Goal: Task Accomplishment & Management: Use online tool/utility

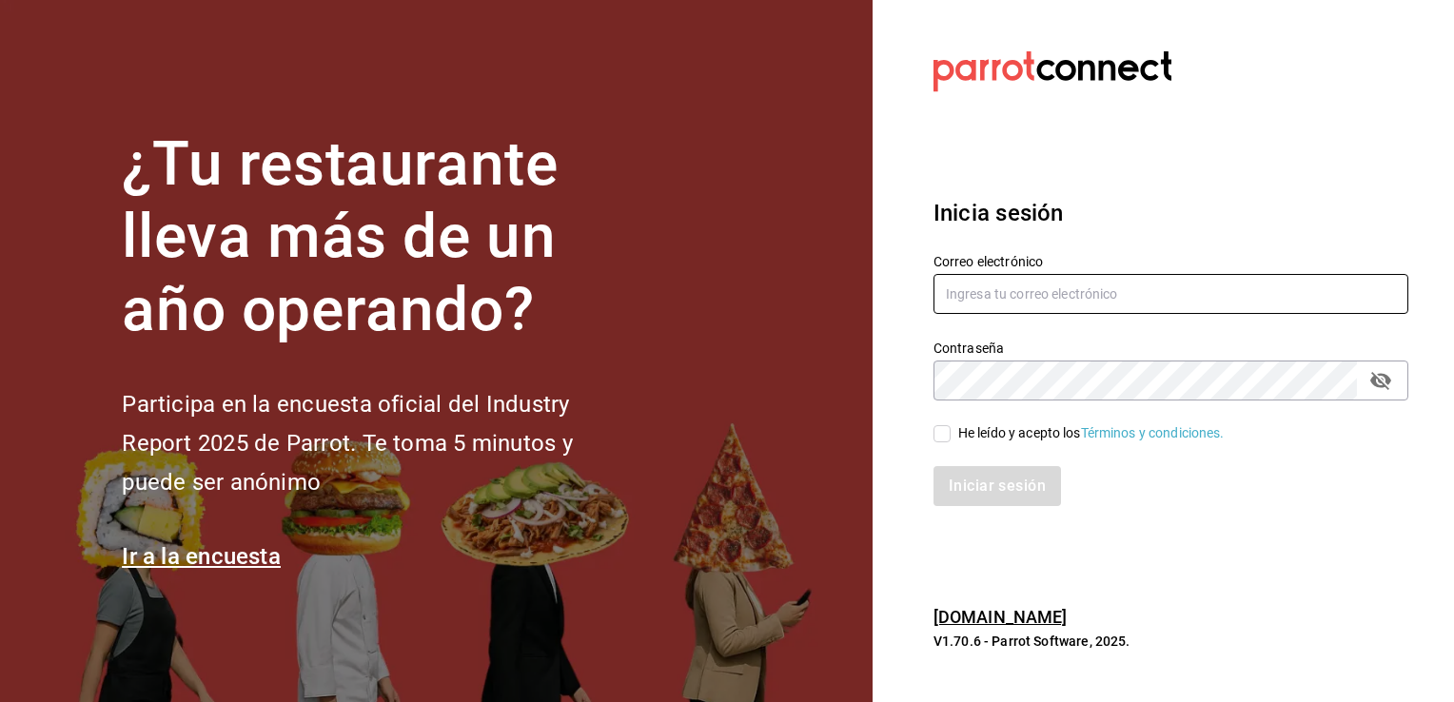
type input "Jair.sanchez@ggafiscales.com"
click at [940, 438] on input "He leído y acepto los Términos y condiciones." at bounding box center [941, 433] width 17 height 17
checkbox input "true"
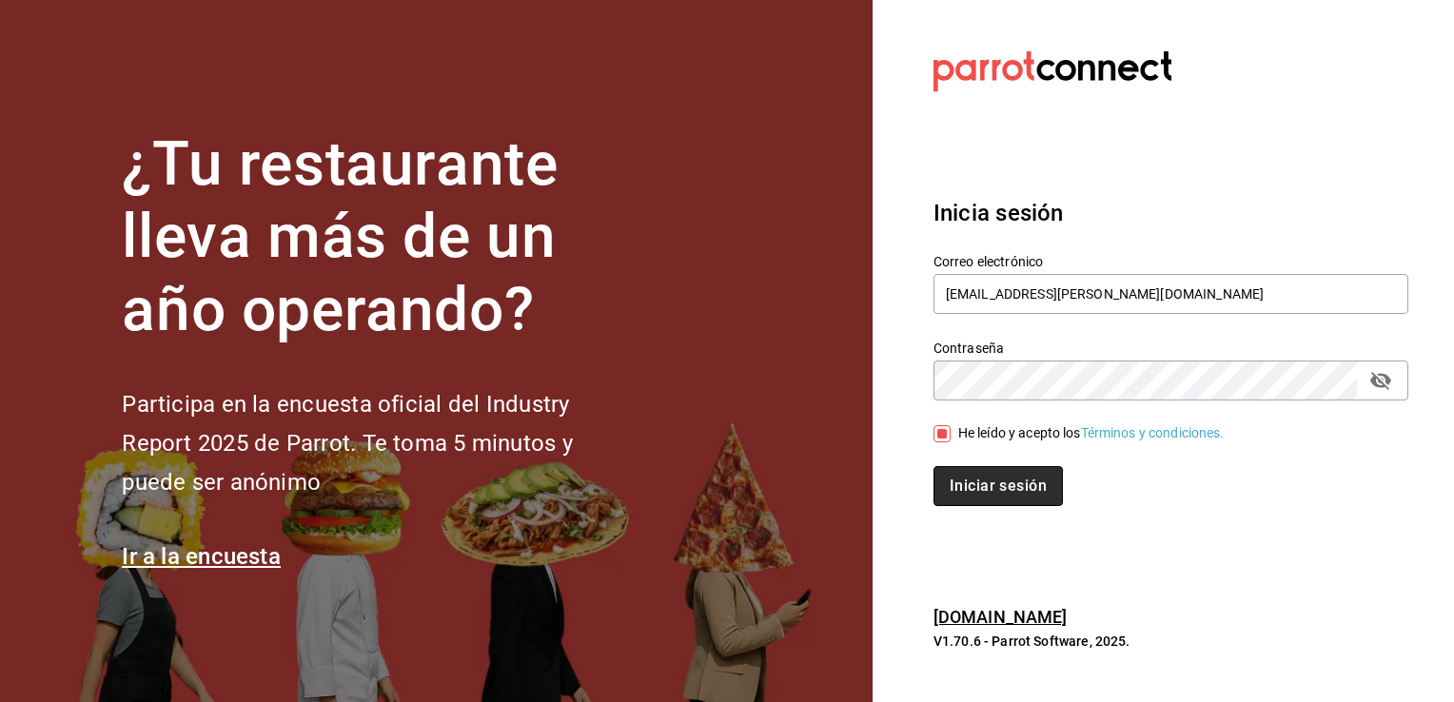
click at [990, 496] on button "Iniciar sesión" at bounding box center [997, 486] width 129 height 40
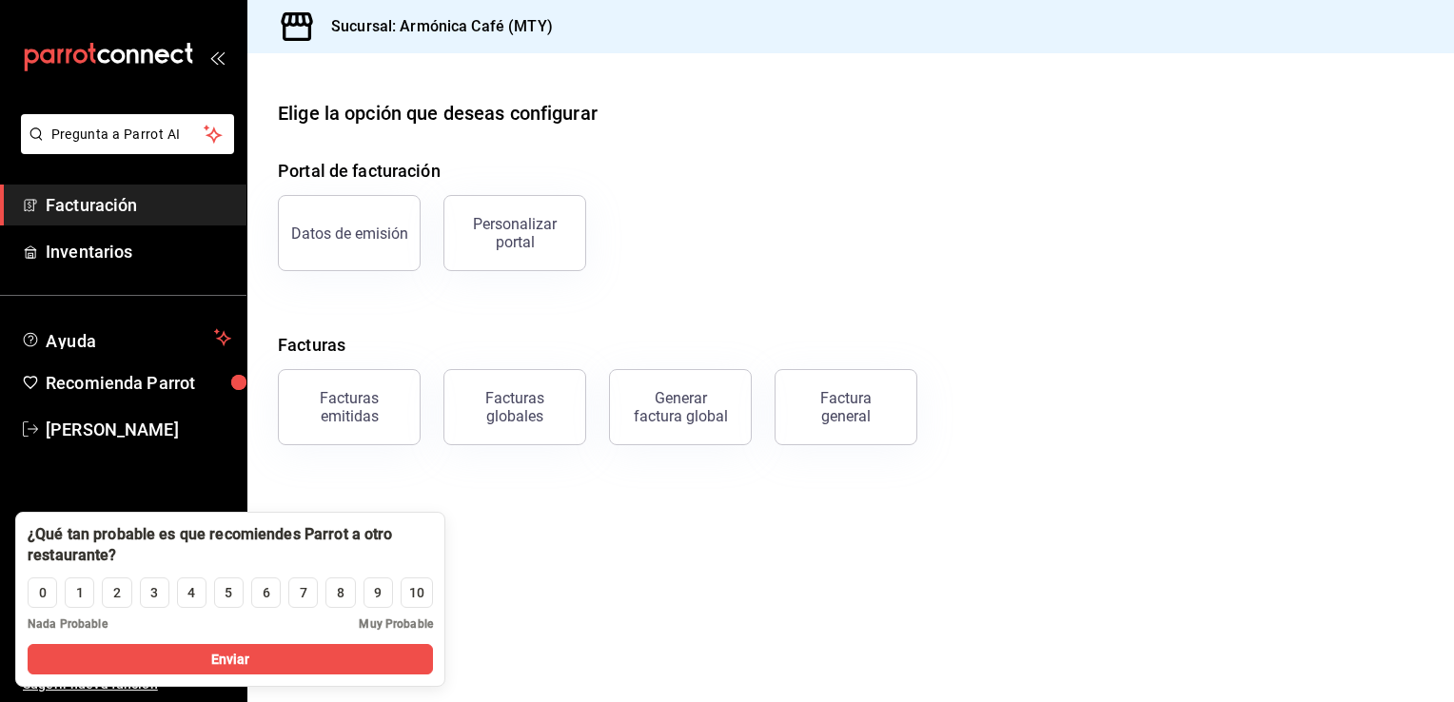
click at [488, 570] on main "Elige la opción que deseas configurar Portal de facturación Datos de emisión Pe…" at bounding box center [850, 377] width 1206 height 649
click at [834, 425] on button "Factura general" at bounding box center [846, 407] width 143 height 76
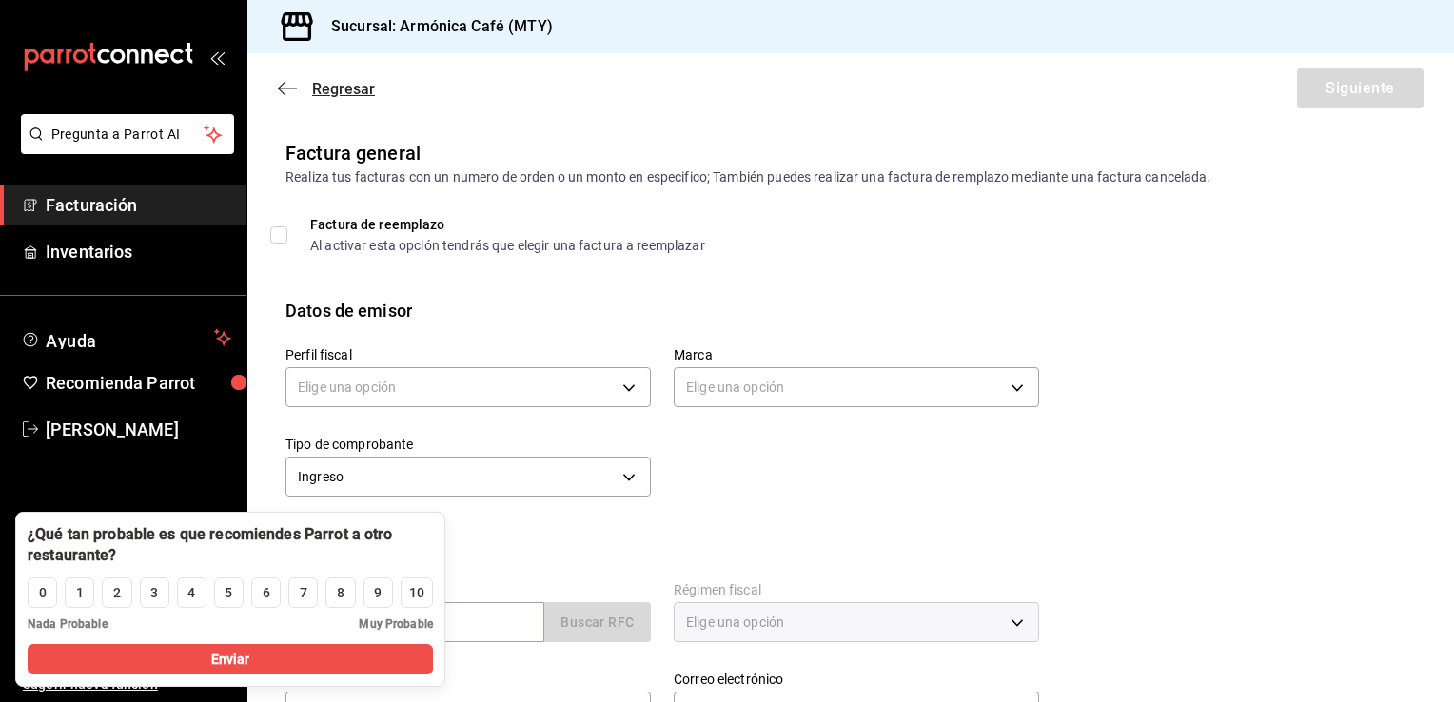
click at [283, 84] on icon "button" at bounding box center [282, 89] width 8 height 14
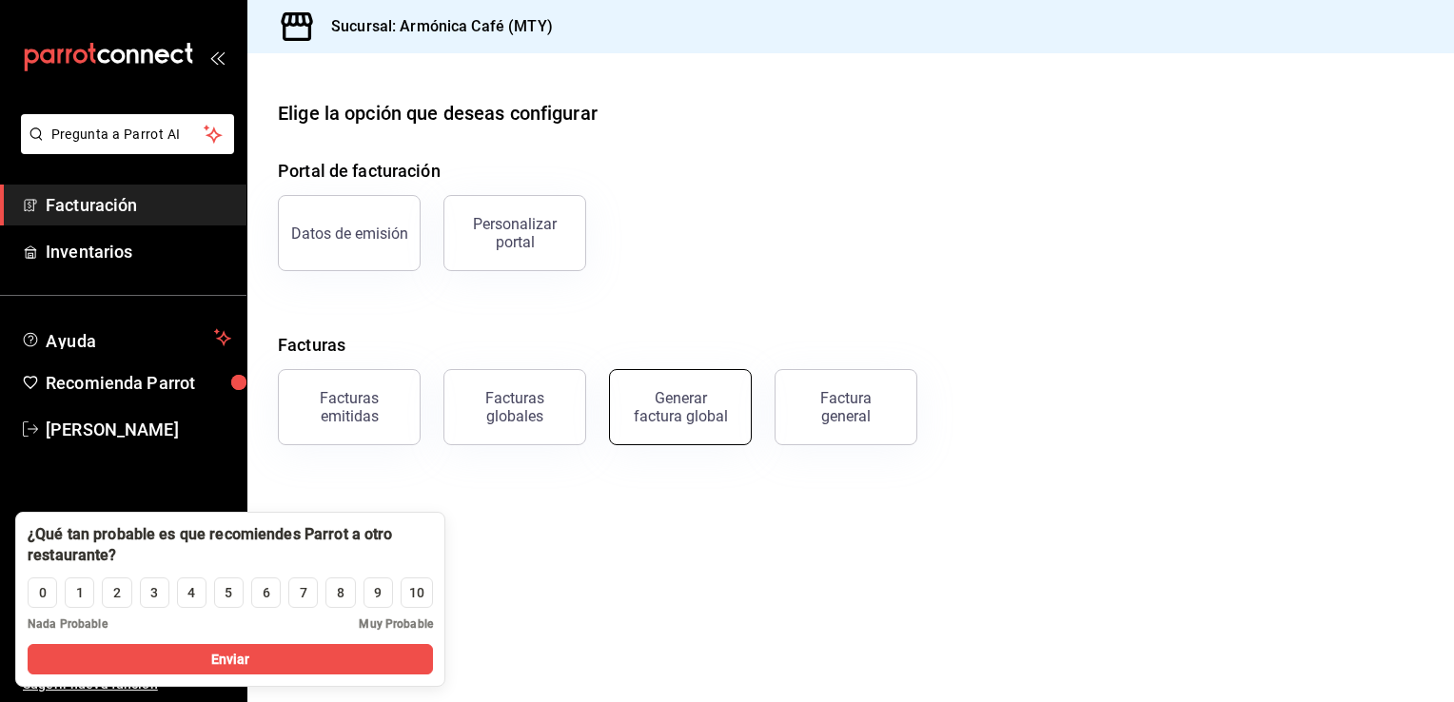
click at [704, 428] on button "Generar factura global" at bounding box center [680, 407] width 143 height 76
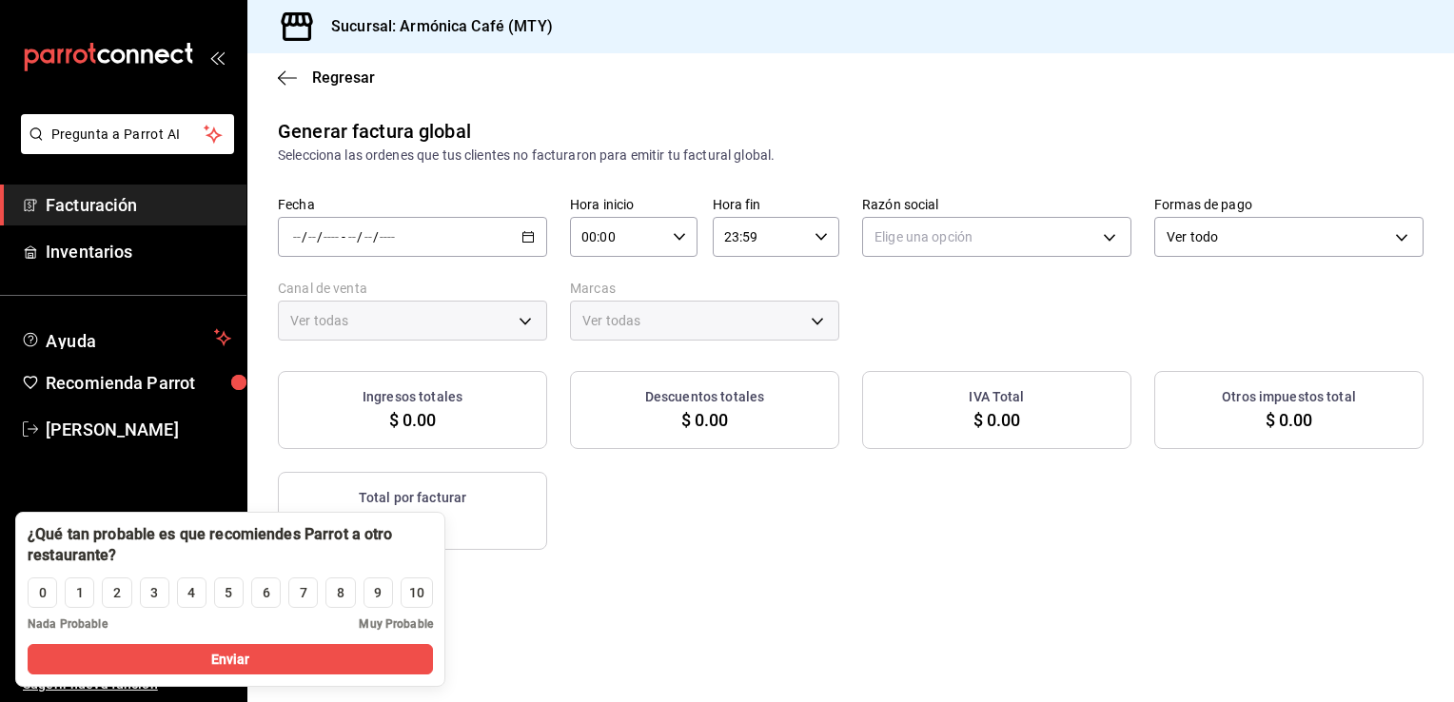
type input "PARROT,UBER_EATS,RAPPI,DIDI_FOOD,ONLINE"
